Goal: Find specific page/section: Find specific page/section

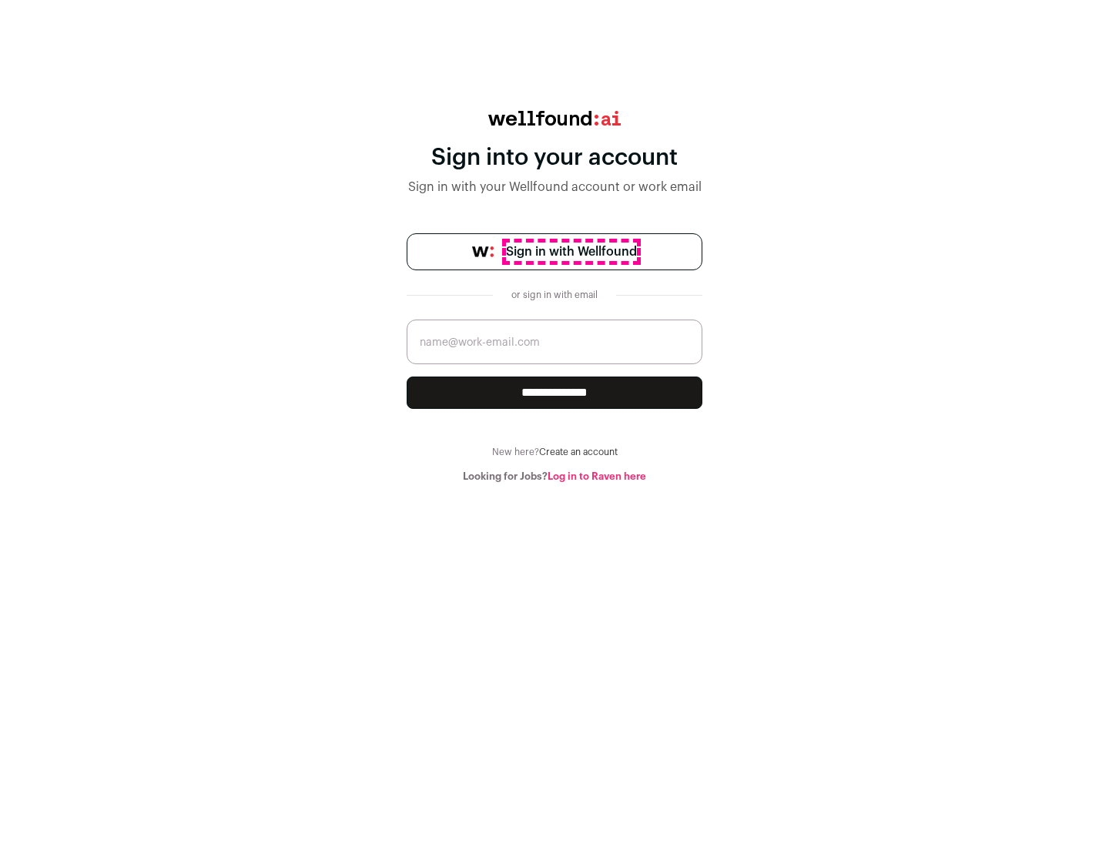
click at [570, 252] on span "Sign in with Wellfound" at bounding box center [571, 252] width 131 height 18
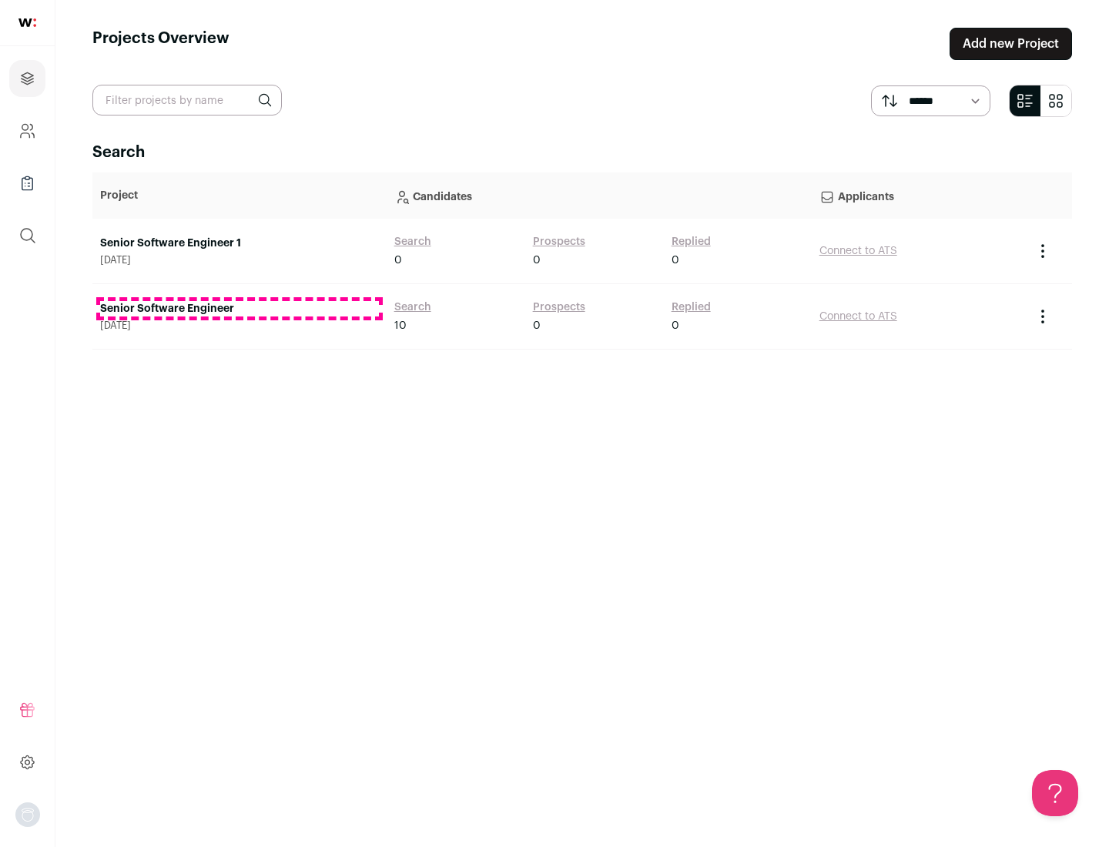
click at [239, 309] on link "Senior Software Engineer" at bounding box center [239, 308] width 279 height 15
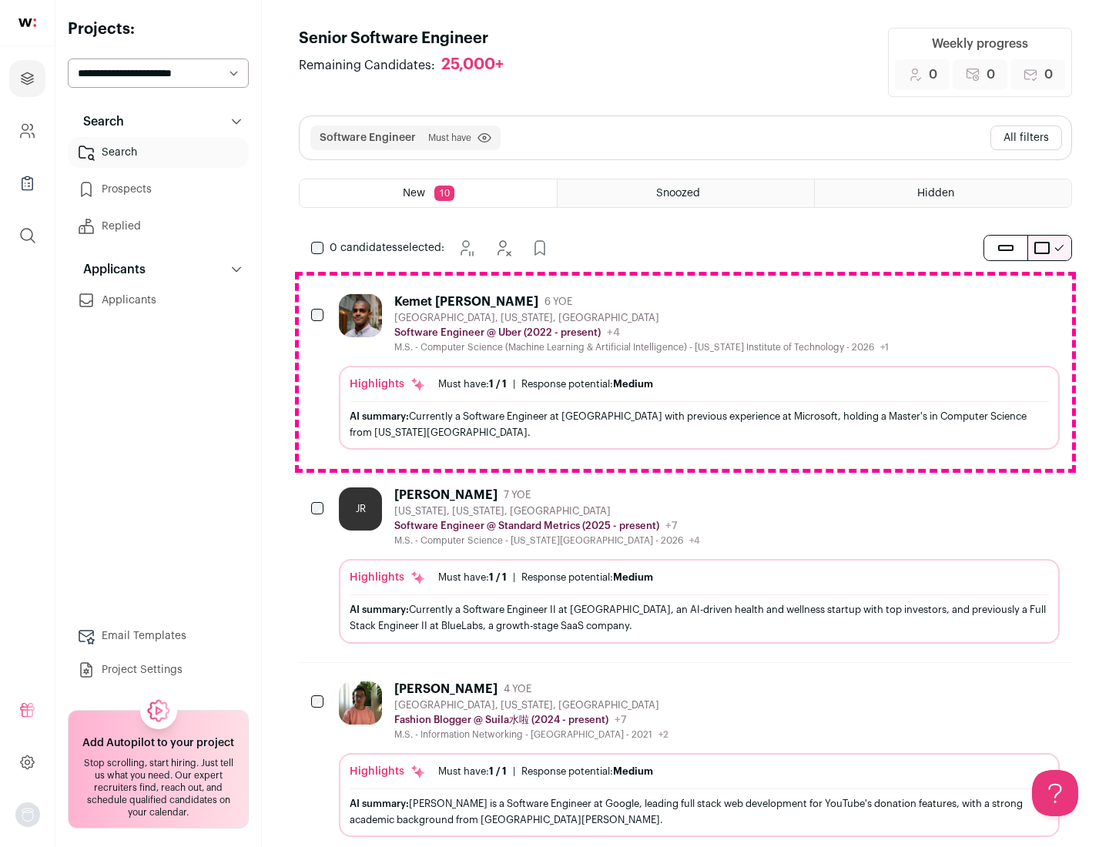
click at [685, 372] on div "Highlights Must have: 1 / 1 How many must haves have been fulfilled? | Response…" at bounding box center [699, 408] width 721 height 84
